Goal: Task Accomplishment & Management: Use online tool/utility

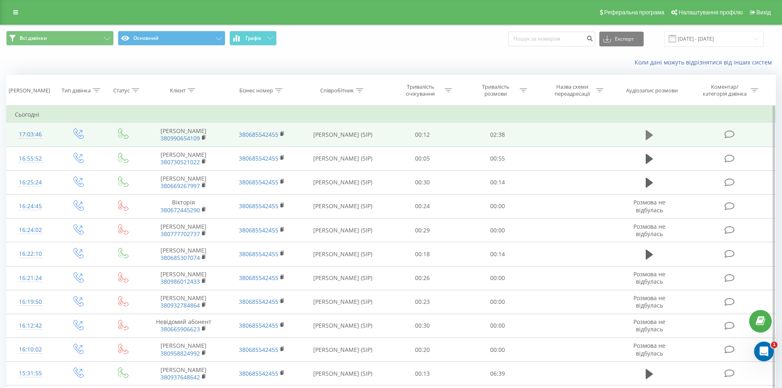
click at [650, 134] on icon at bounding box center [649, 135] width 7 height 10
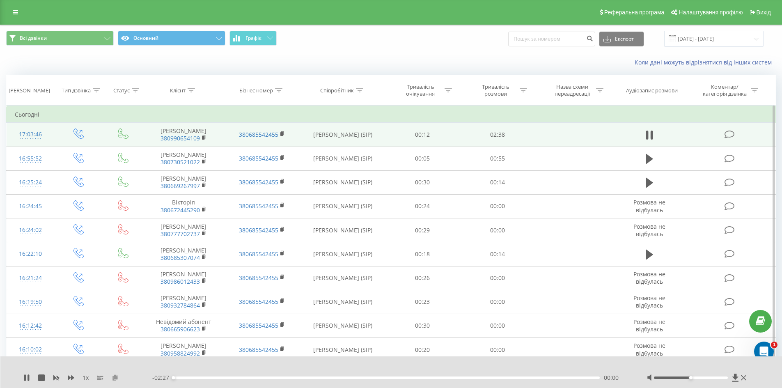
click at [113, 379] on icon at bounding box center [115, 378] width 7 height 6
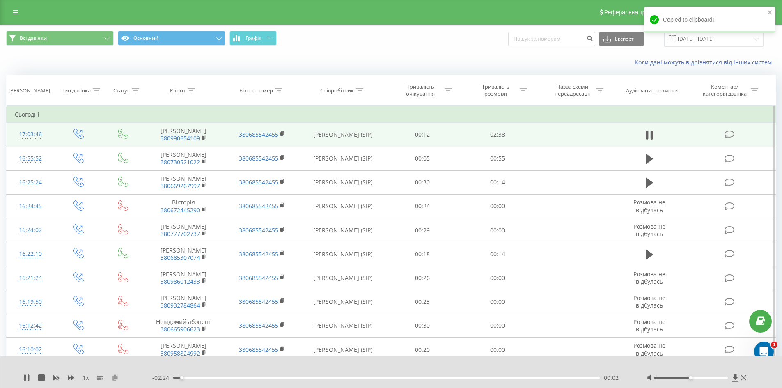
click at [113, 378] on icon at bounding box center [115, 378] width 7 height 6
click at [651, 135] on icon at bounding box center [649, 134] width 7 height 11
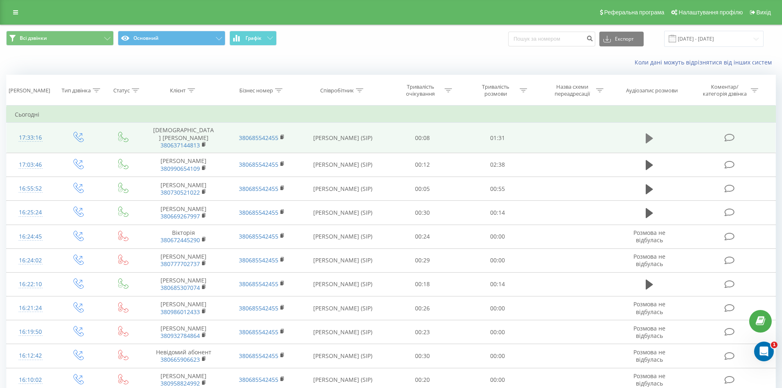
click at [646, 139] on icon at bounding box center [649, 138] width 7 height 10
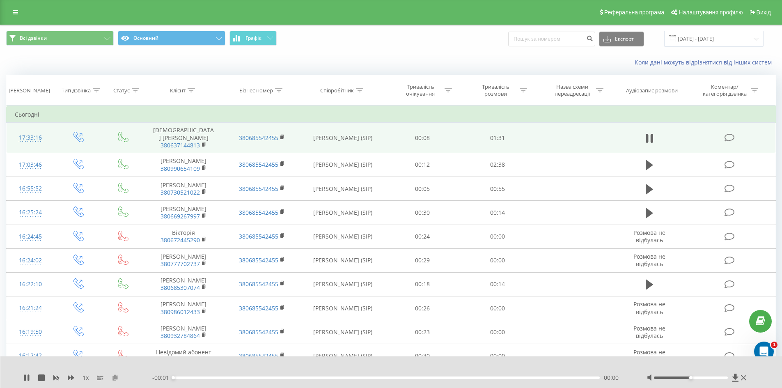
click at [115, 378] on icon at bounding box center [115, 378] width 7 height 6
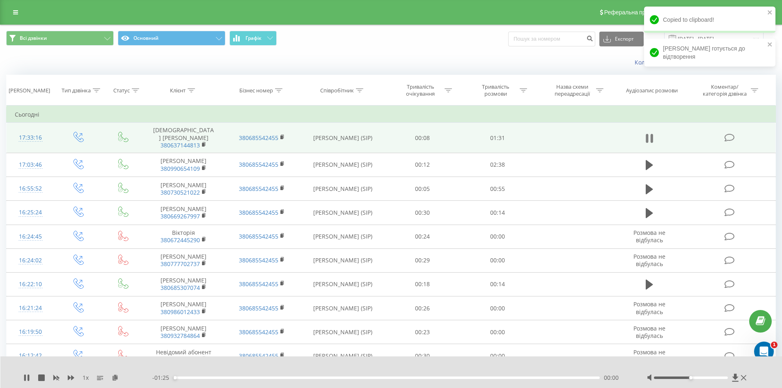
click at [652, 139] on icon at bounding box center [652, 138] width 2 height 9
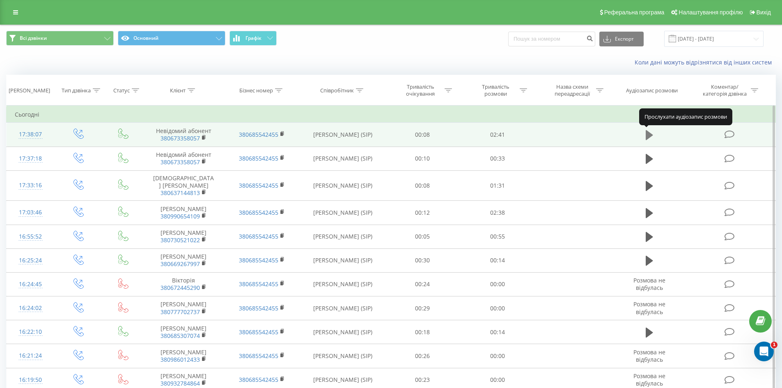
click at [648, 134] on icon at bounding box center [649, 135] width 7 height 10
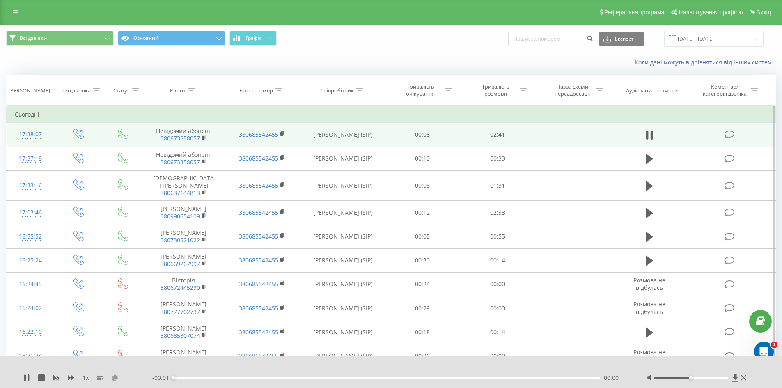
click at [114, 379] on icon at bounding box center [115, 378] width 7 height 6
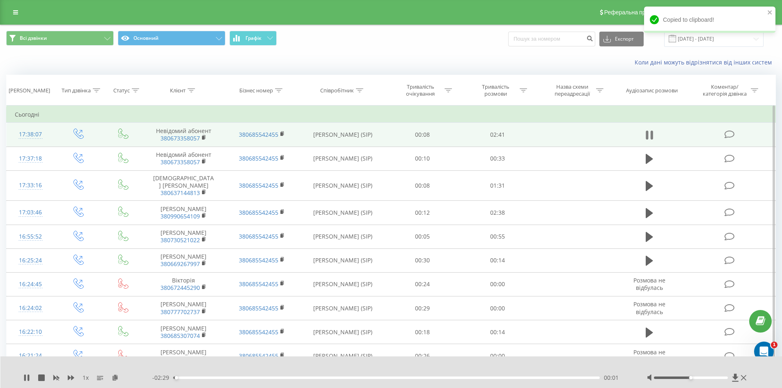
click at [646, 136] on icon at bounding box center [647, 135] width 2 height 9
